Goal: Information Seeking & Learning: Learn about a topic

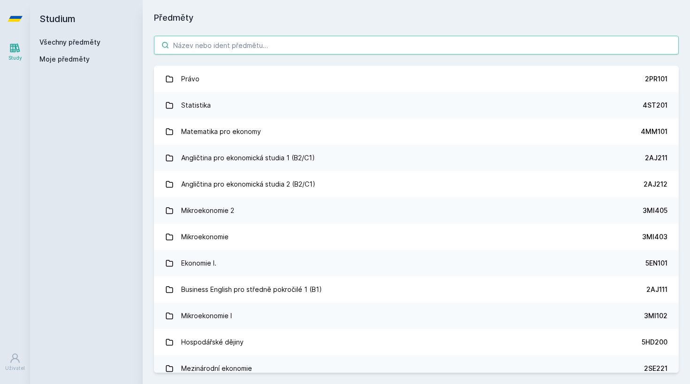
click at [271, 47] on input "search" at bounding box center [416, 45] width 525 height 19
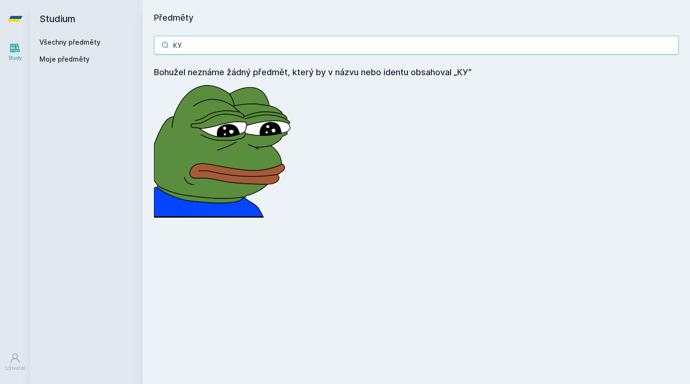
type input "[PERSON_NAME]"
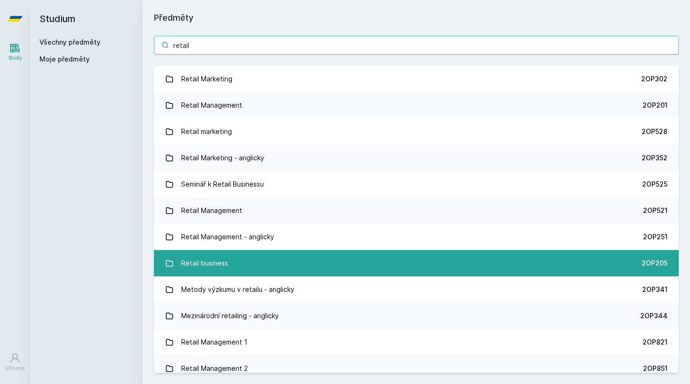
type input "retail"
click at [225, 263] on div "Retail business" at bounding box center [204, 263] width 47 height 19
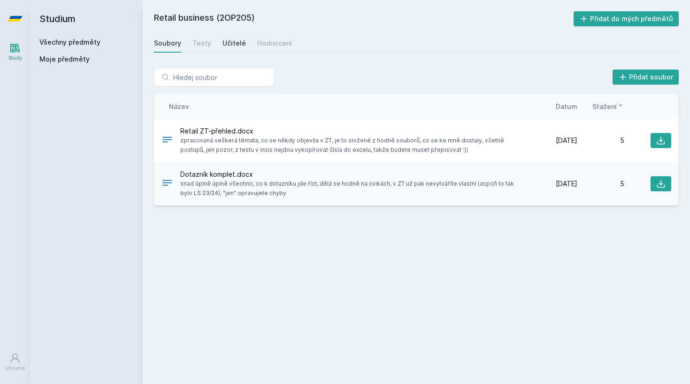
click at [232, 41] on div "Učitelé" at bounding box center [234, 43] width 23 height 9
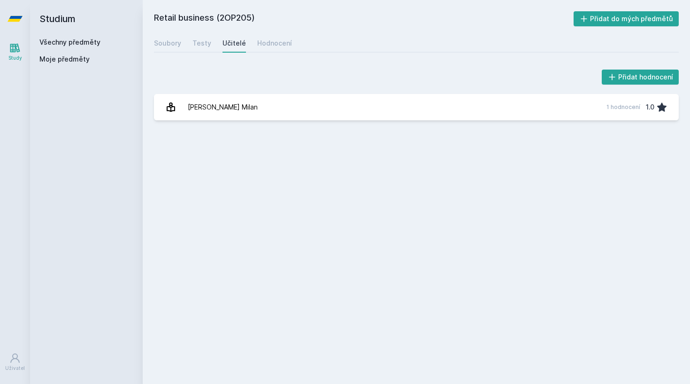
click at [188, 91] on div "Přidat hodnocení [PERSON_NAME] Milan 1 hodnocení 1.0 [PERSON_NAME], něco se pok…" at bounding box center [416, 94] width 525 height 53
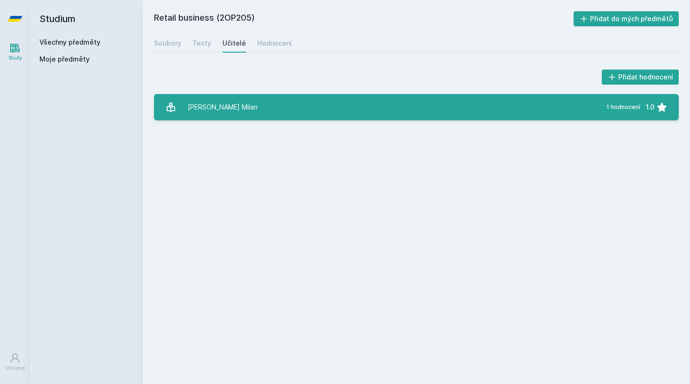
click at [189, 105] on div "[PERSON_NAME] Milan" at bounding box center [223, 107] width 70 height 19
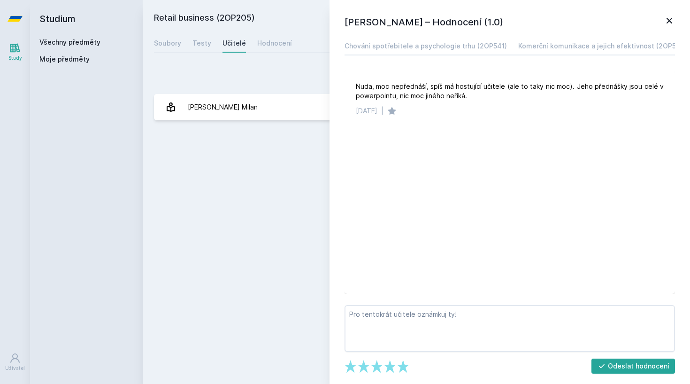
click at [203, 161] on div "Retail business (2OP205) Přidat do mých předmětů [GEOGRAPHIC_DATA] Testy Učitel…" at bounding box center [416, 191] width 525 height 361
click at [194, 39] on div "Testy" at bounding box center [202, 43] width 19 height 9
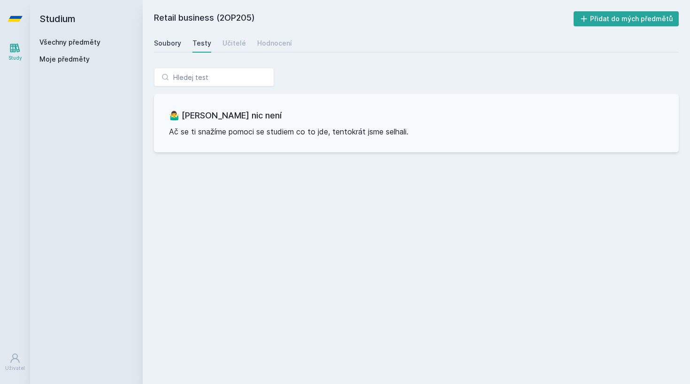
click at [174, 42] on div "Soubory" at bounding box center [167, 43] width 27 height 9
